Goal: Transaction & Acquisition: Subscribe to service/newsletter

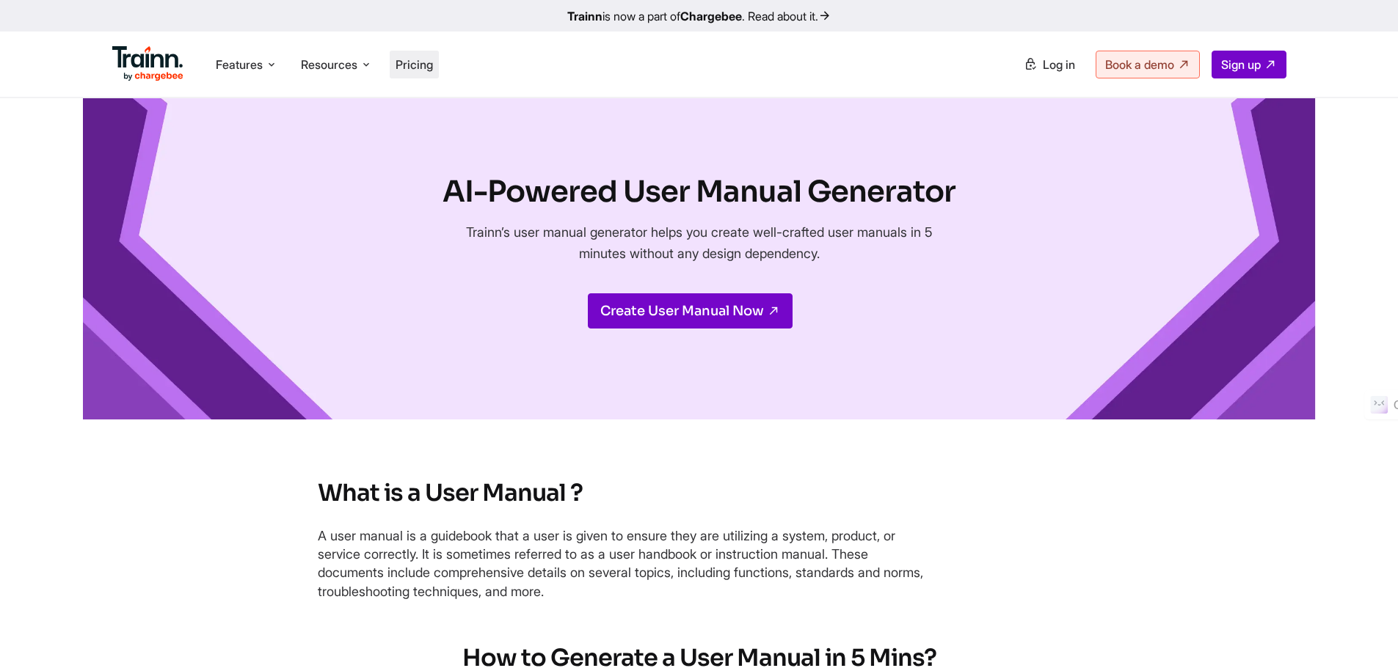
click at [419, 70] on span "Pricing" at bounding box center [413, 64] width 37 height 15
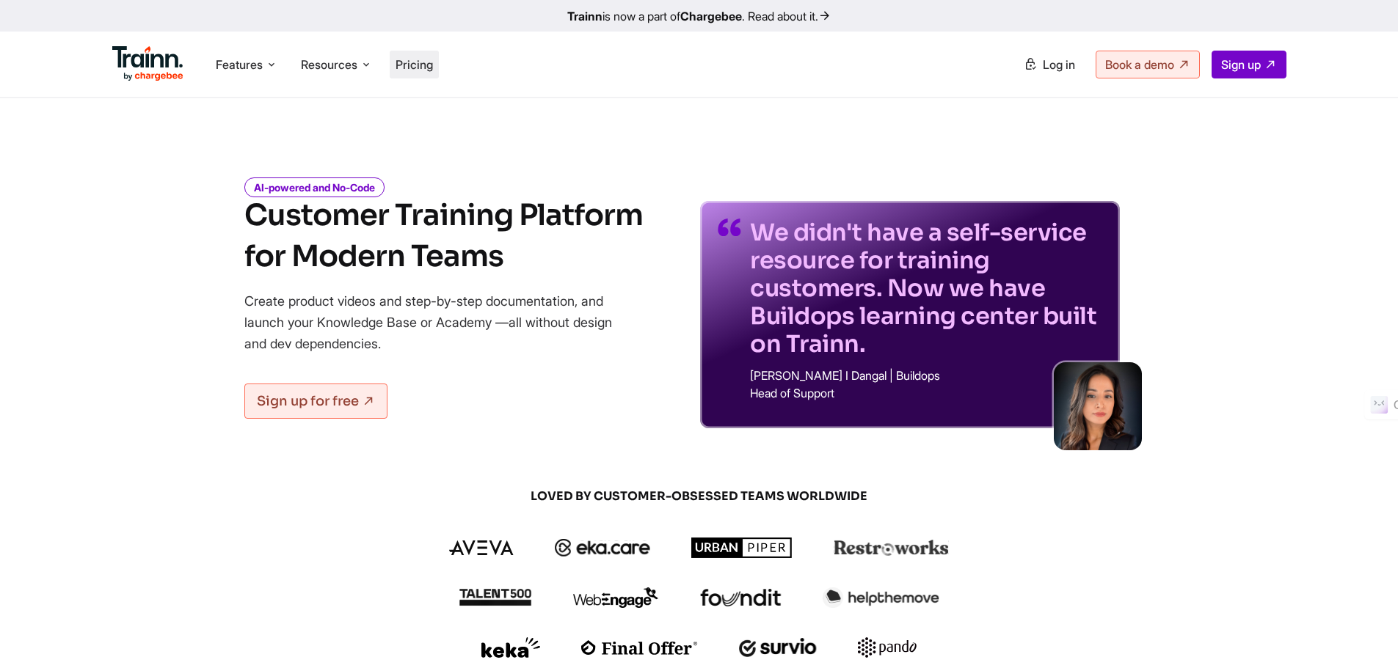
click at [434, 73] on li "Pricing" at bounding box center [414, 65] width 49 height 28
click at [426, 65] on span "Pricing" at bounding box center [413, 64] width 37 height 15
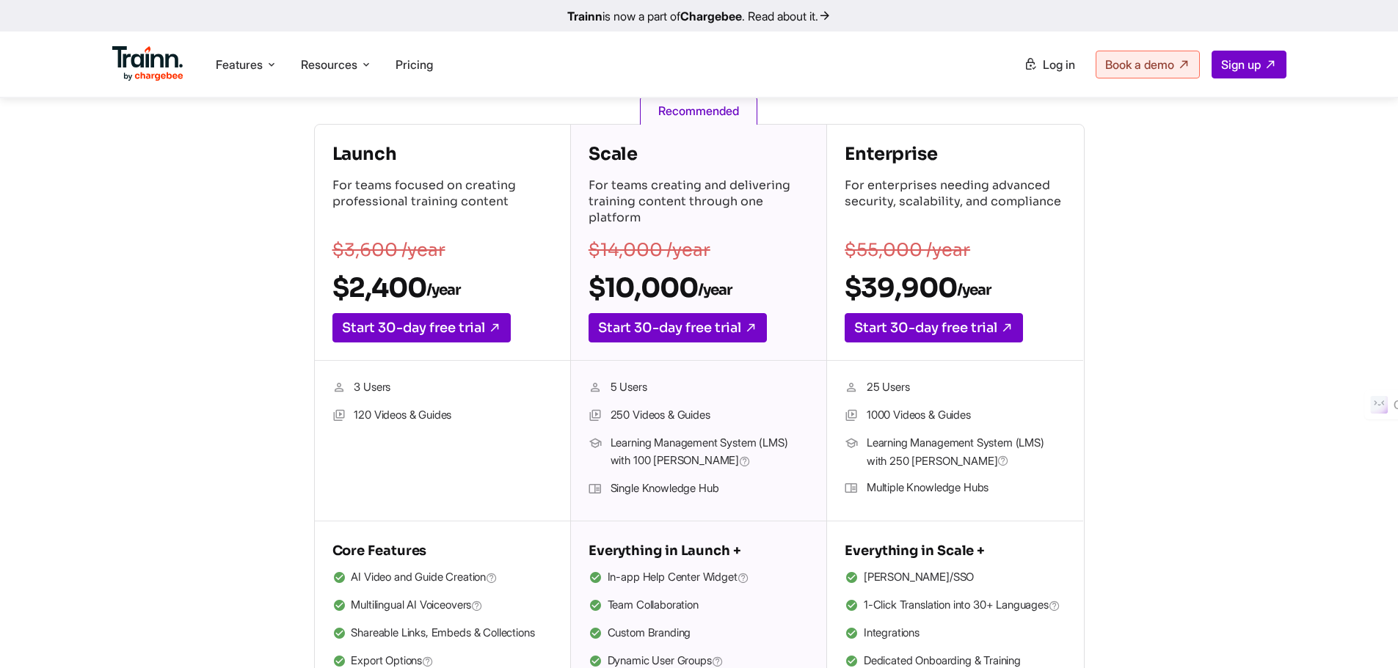
scroll to position [220, 0]
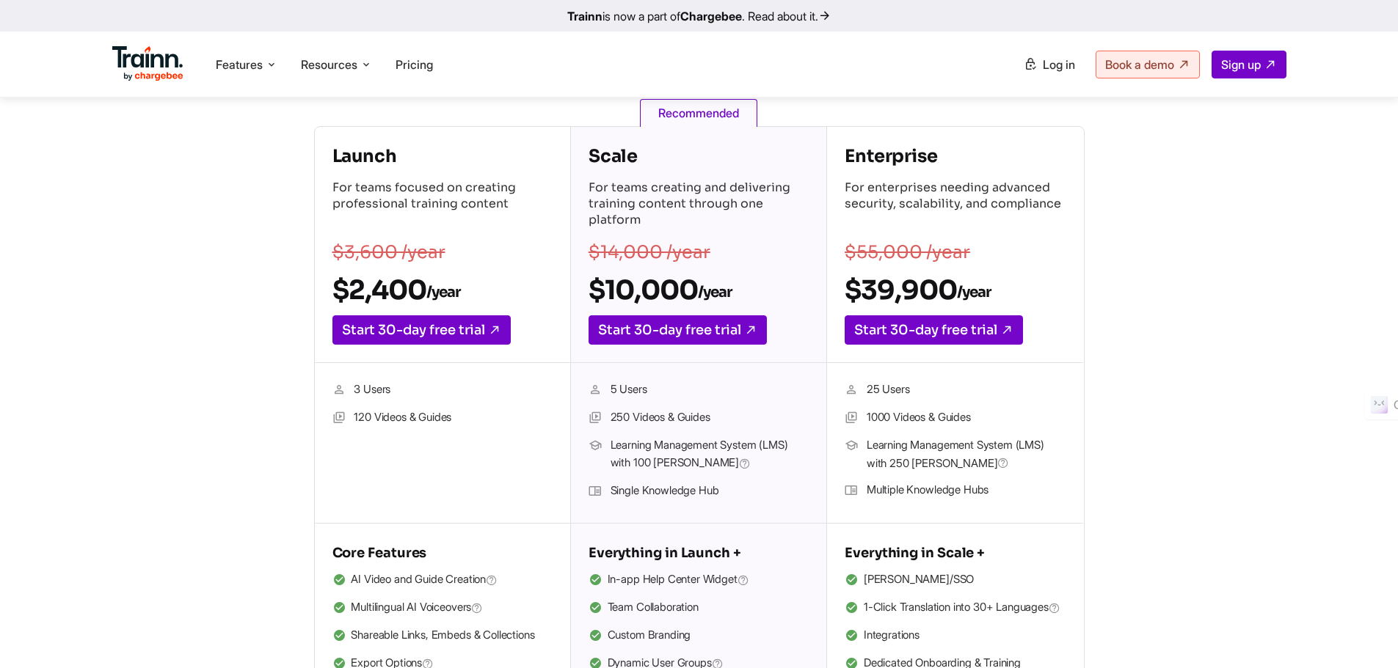
click at [1127, 260] on div "Launch For teams focused on creating professional training content $3,600 /year…" at bounding box center [699, 409] width 1056 height 566
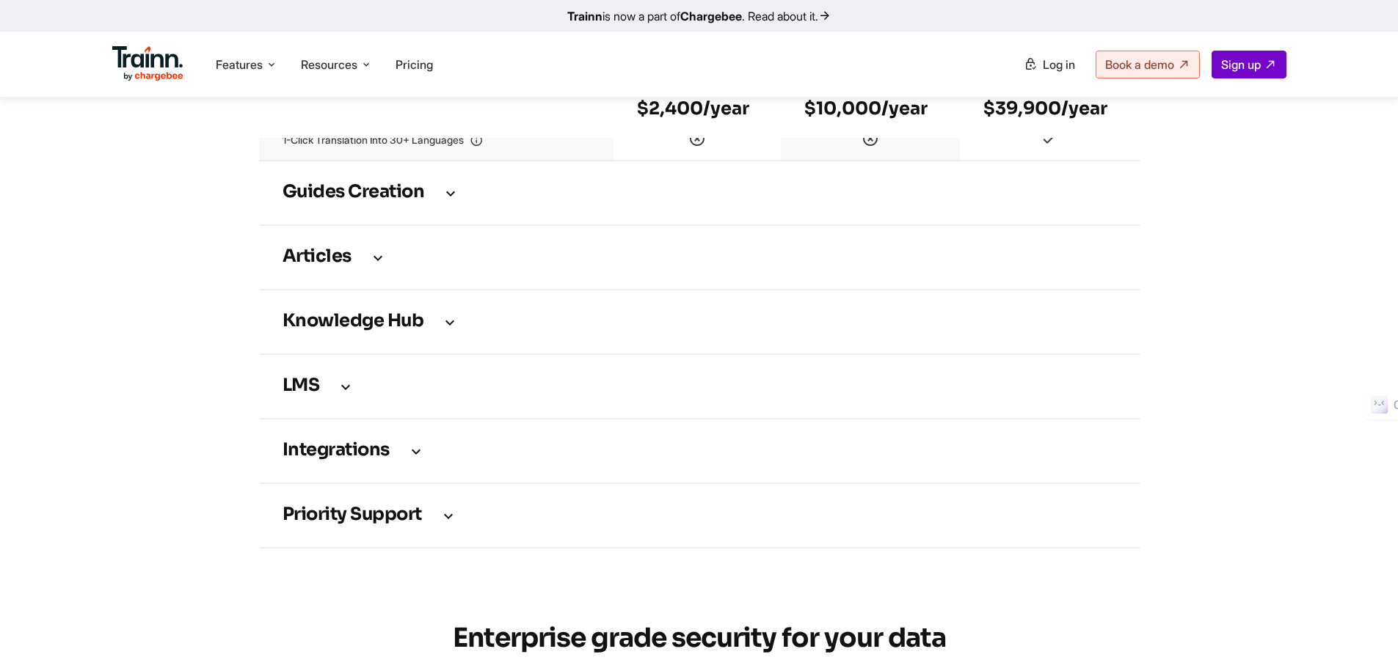
scroll to position [2054, 0]
